Goal: Transaction & Acquisition: Purchase product/service

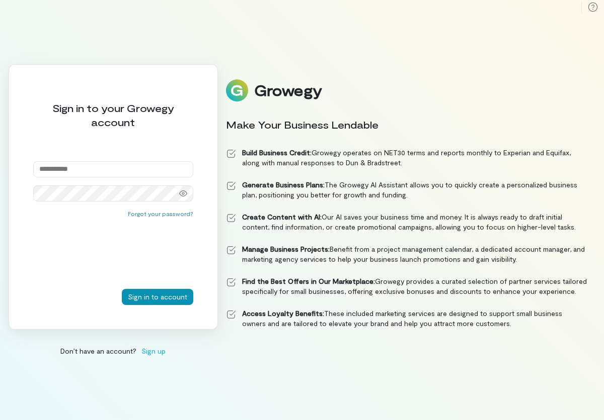
type input "**********"
click at [166, 295] on button "Sign in to account" at bounding box center [157, 297] width 71 height 16
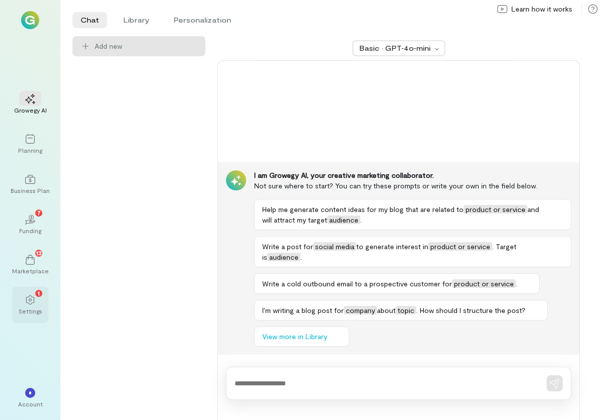
click at [38, 305] on div "1" at bounding box center [30, 299] width 22 height 15
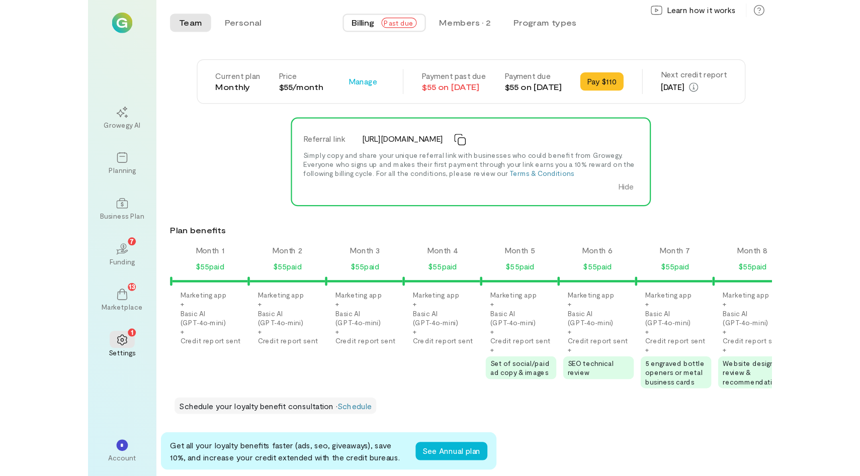
scroll to position [0, 718]
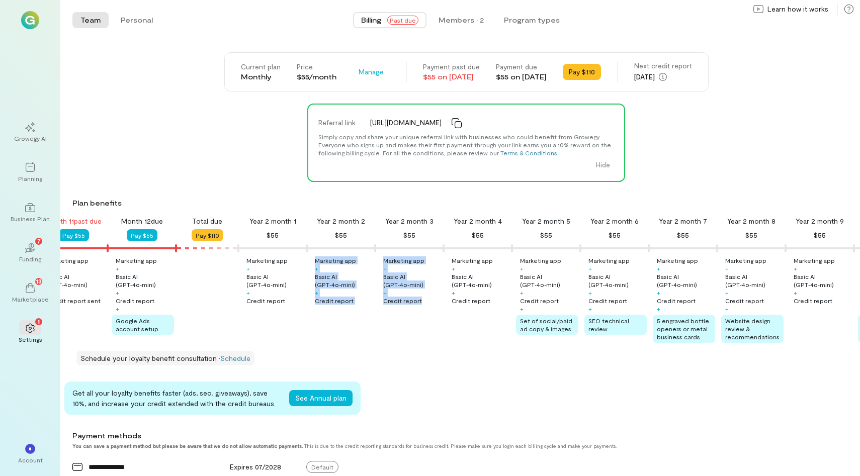
drag, startPoint x: 305, startPoint y: 318, endPoint x: 395, endPoint y: 330, distance: 91.3
click at [396, 329] on div "Month 1 $55 paid Month 2 $55 paid Month 3 $55 paid Month 4 $55 paid Month 5 $55…" at bounding box center [460, 281] width 800 height 131
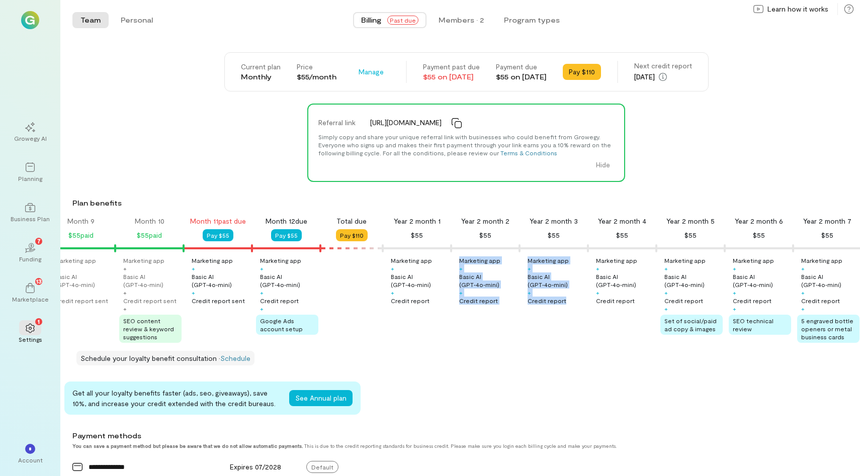
scroll to position [0, 560]
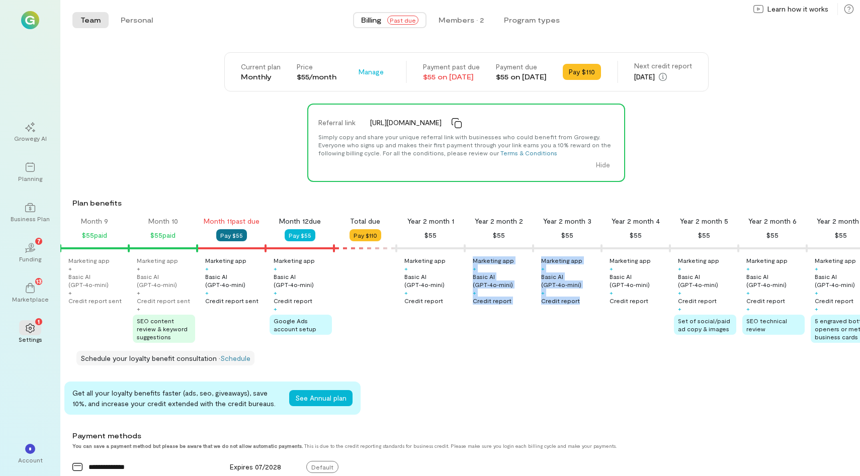
click at [237, 239] on button "Pay $55" at bounding box center [231, 235] width 31 height 12
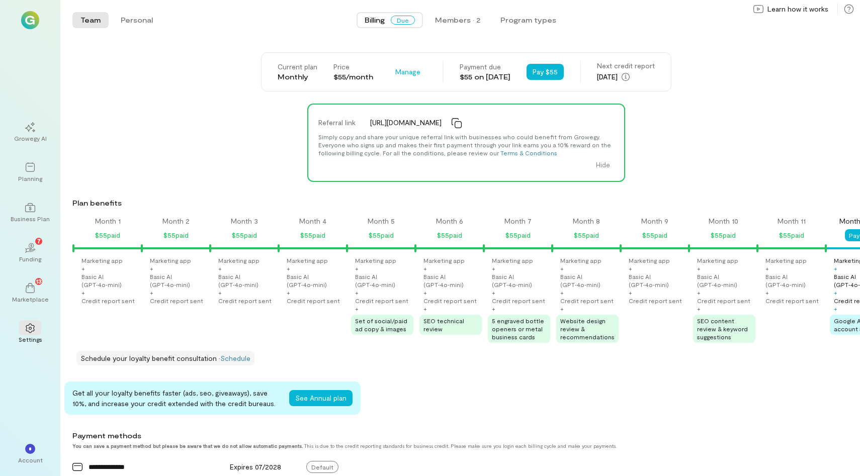
scroll to position [0, 650]
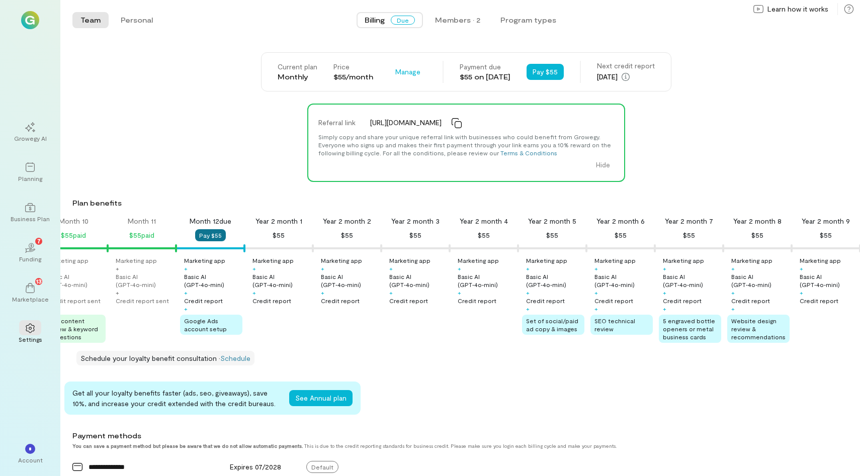
click at [210, 240] on button "Pay $55" at bounding box center [210, 235] width 31 height 12
